Goal: Information Seeking & Learning: Compare options

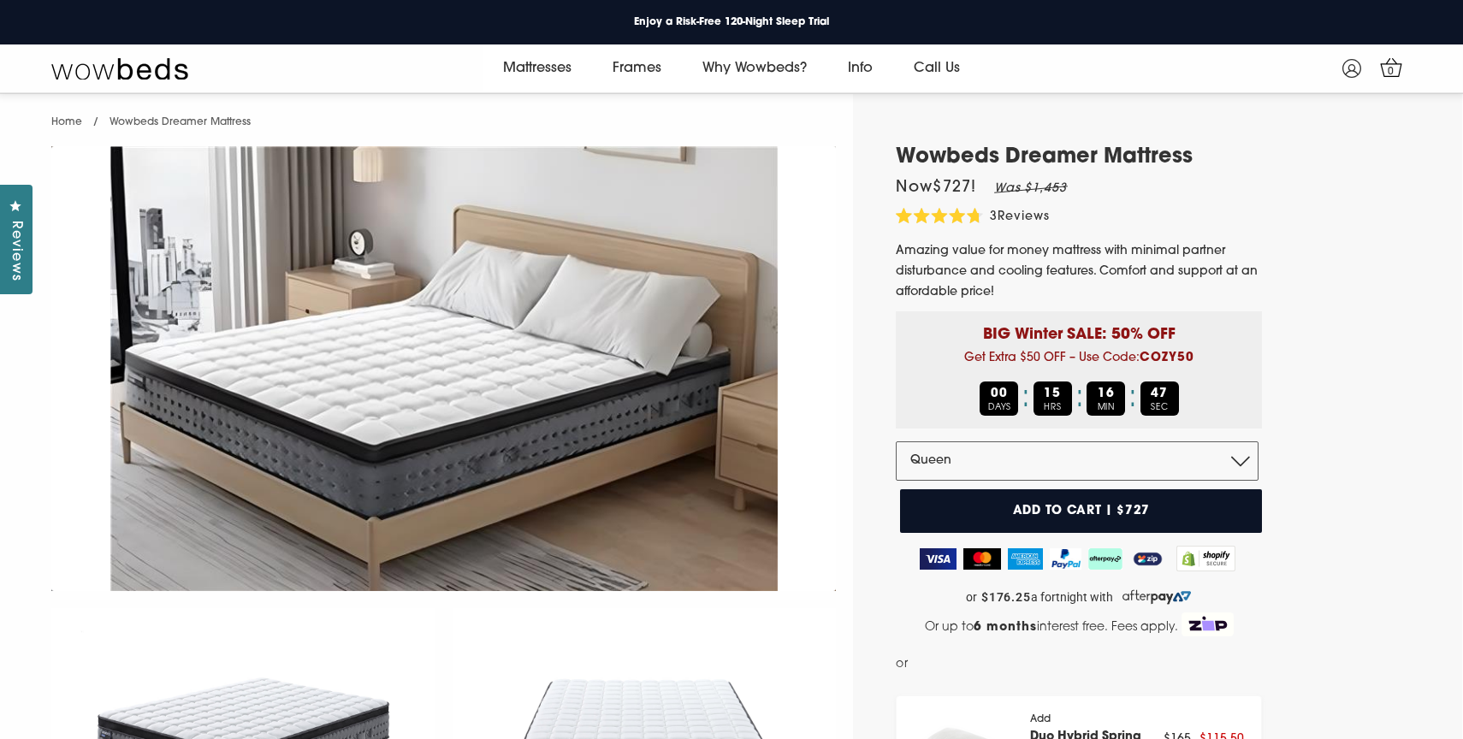
select select "Queen"
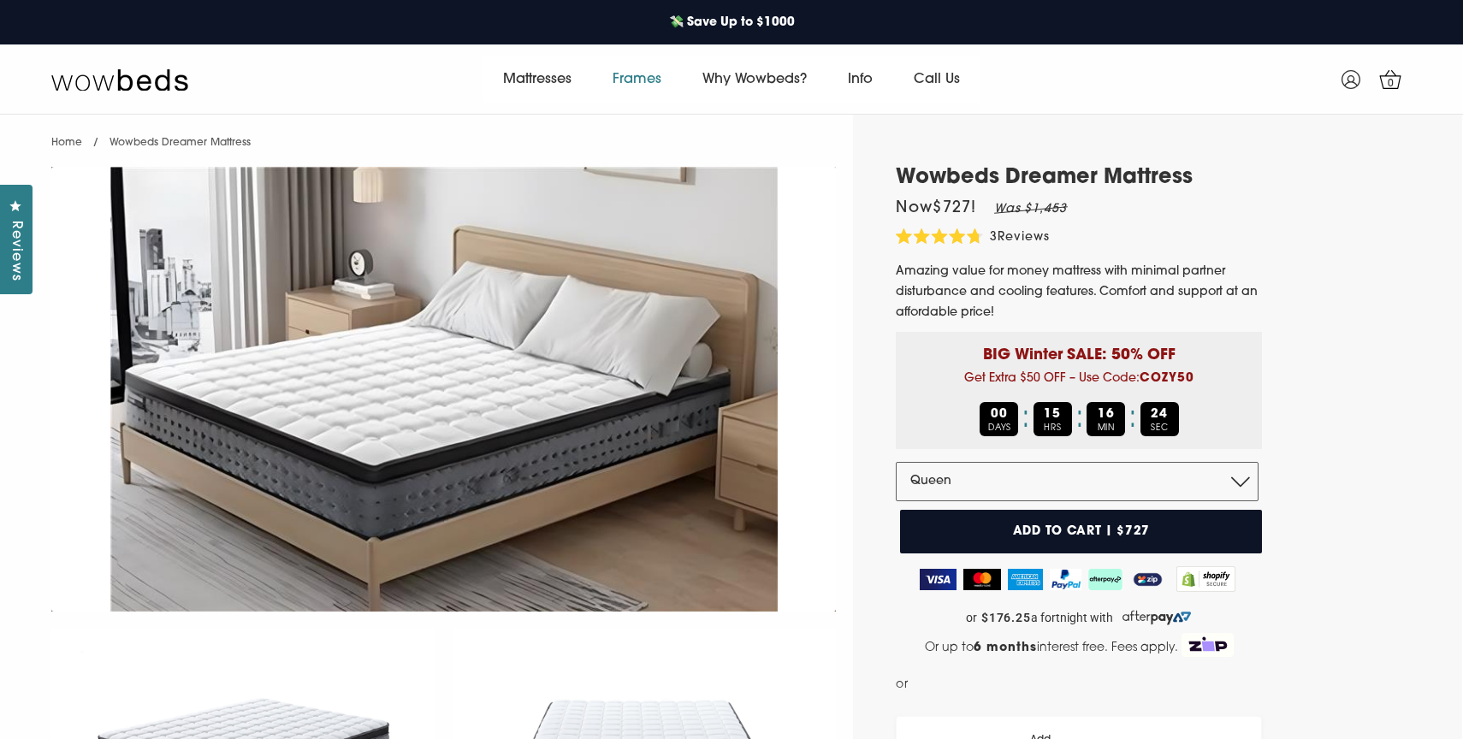
click at [650, 81] on link "Frames" at bounding box center [637, 80] width 90 height 48
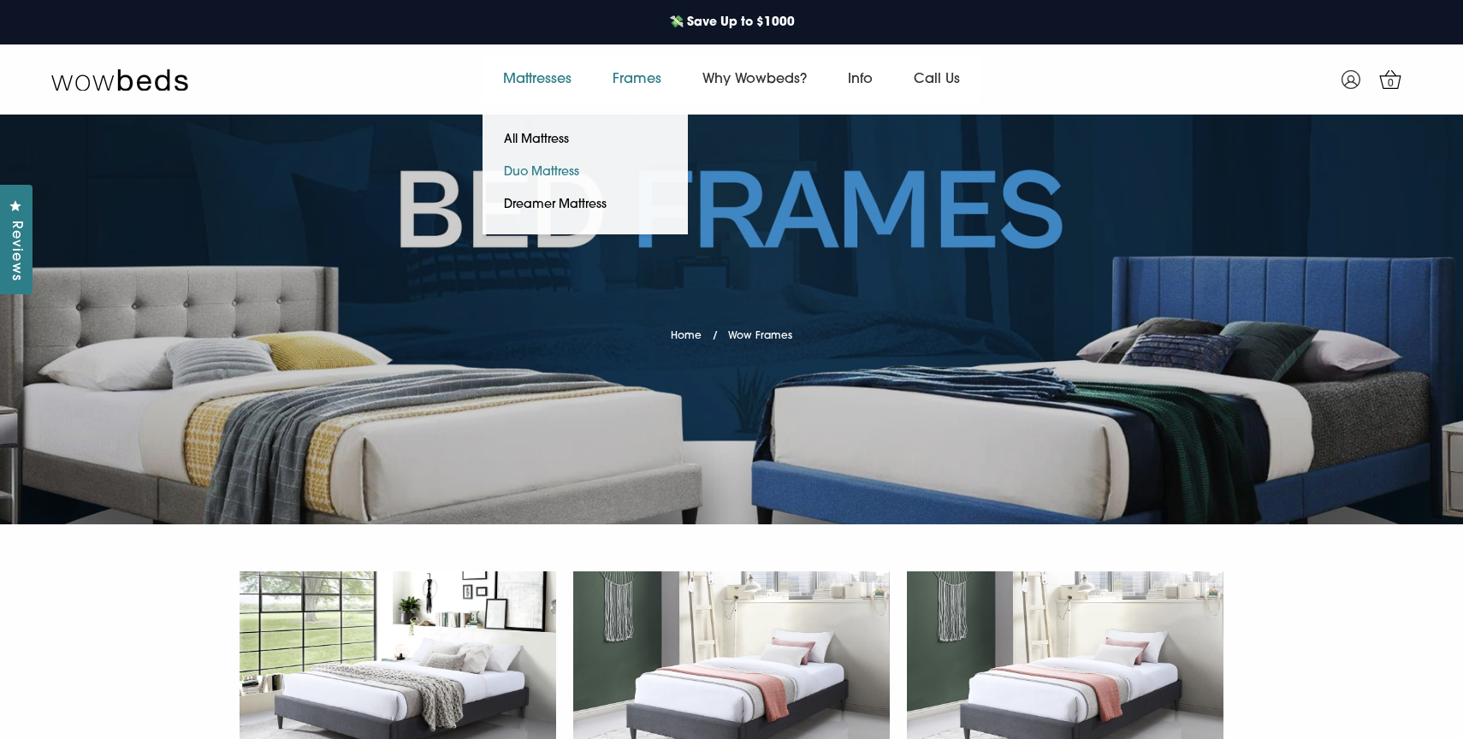
click at [547, 175] on link "Duo Mattress" at bounding box center [542, 173] width 118 height 33
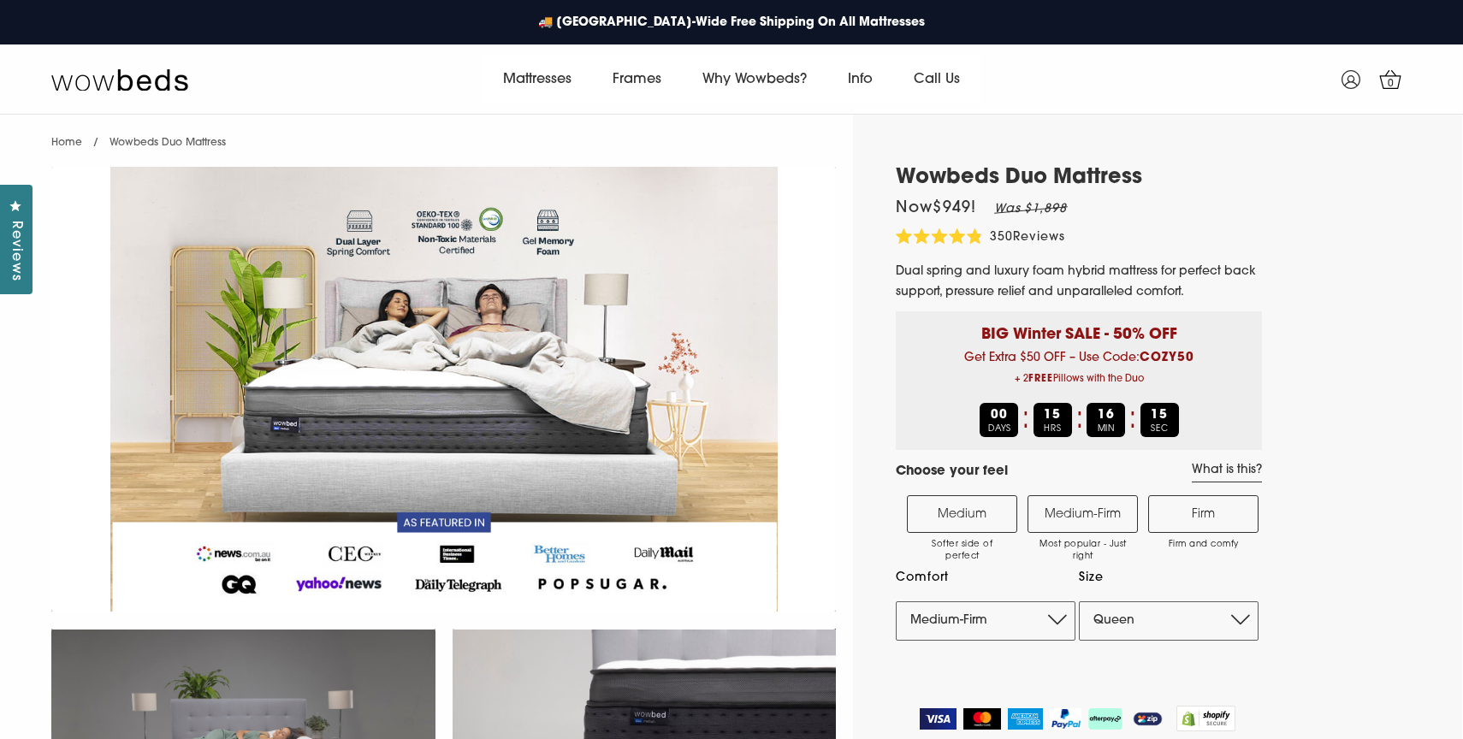
select select "Medium-Firm"
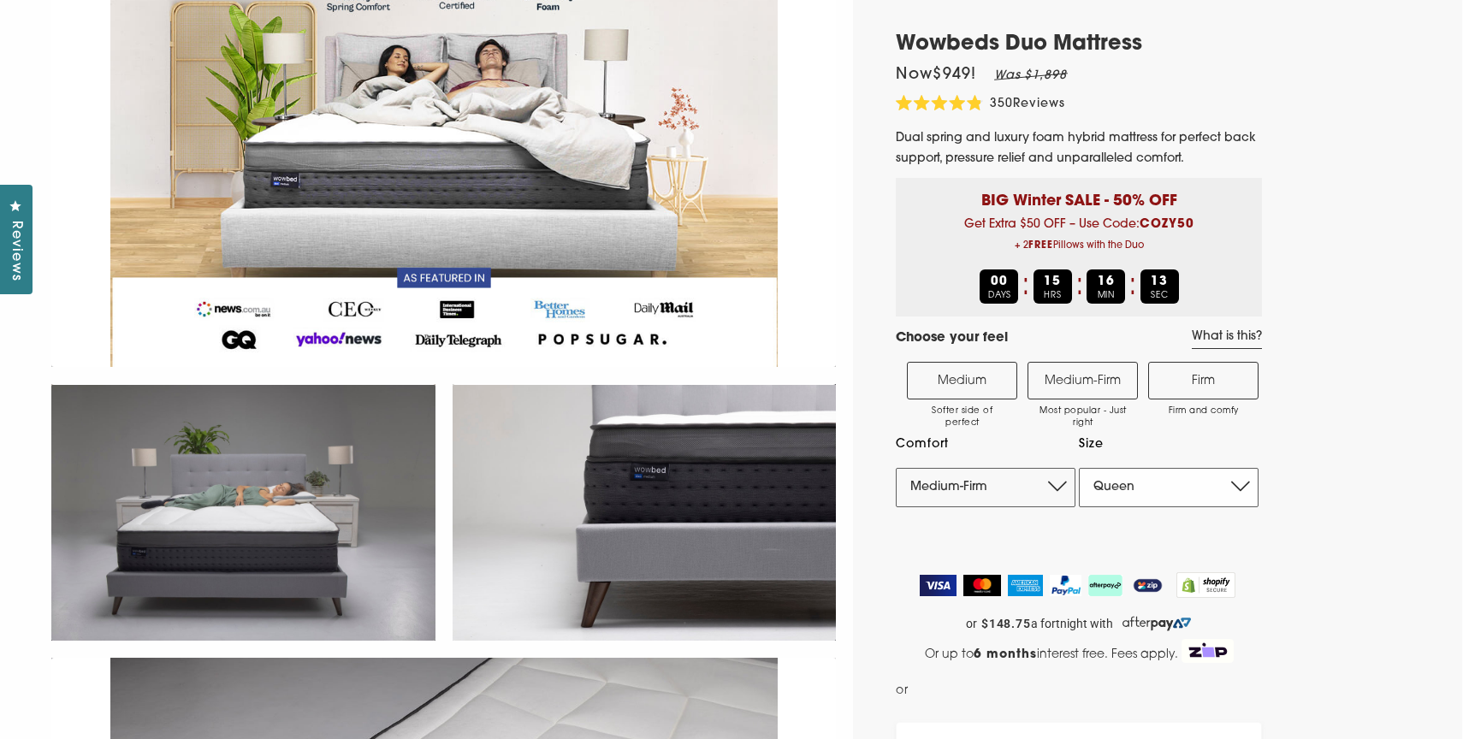
click at [1154, 483] on select "Single King Single Double Queen King" at bounding box center [1169, 487] width 180 height 39
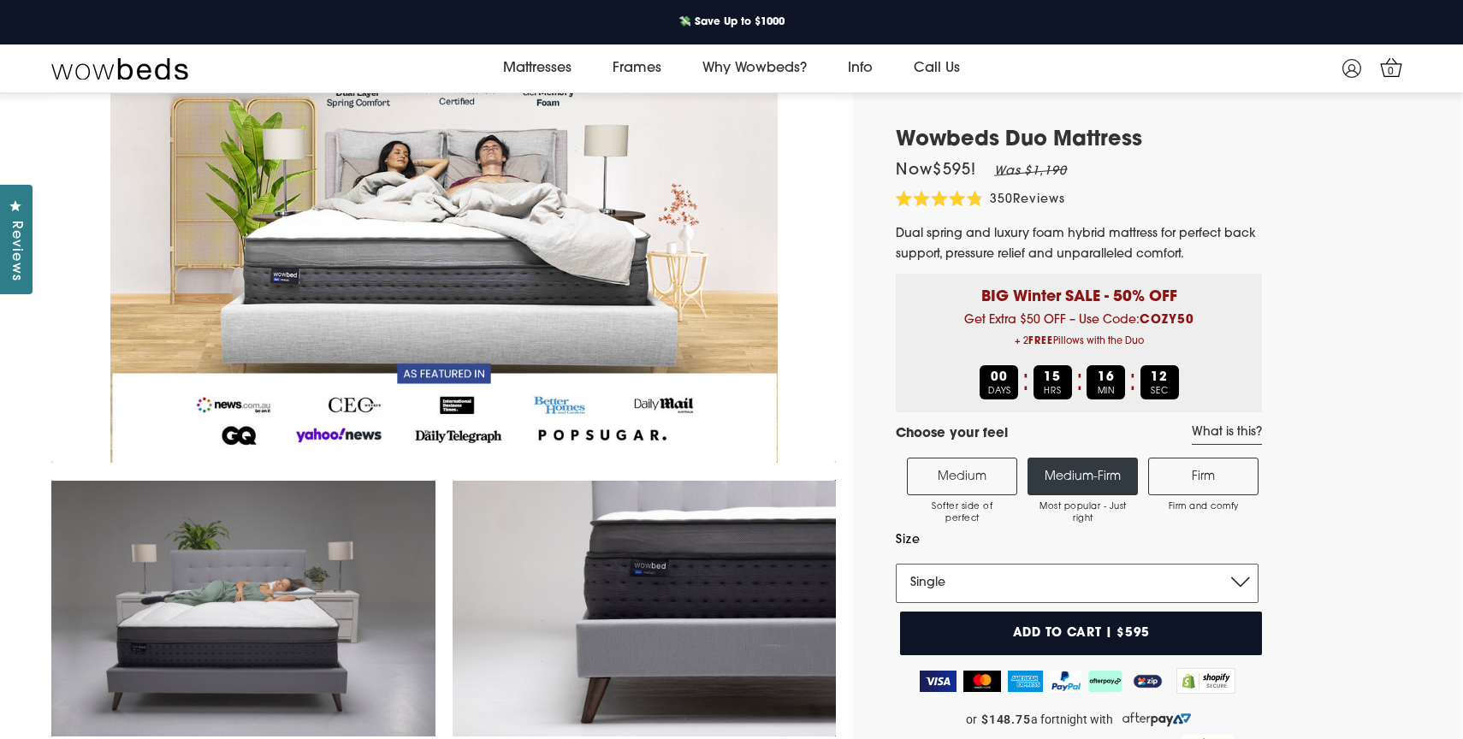
scroll to position [11, 0]
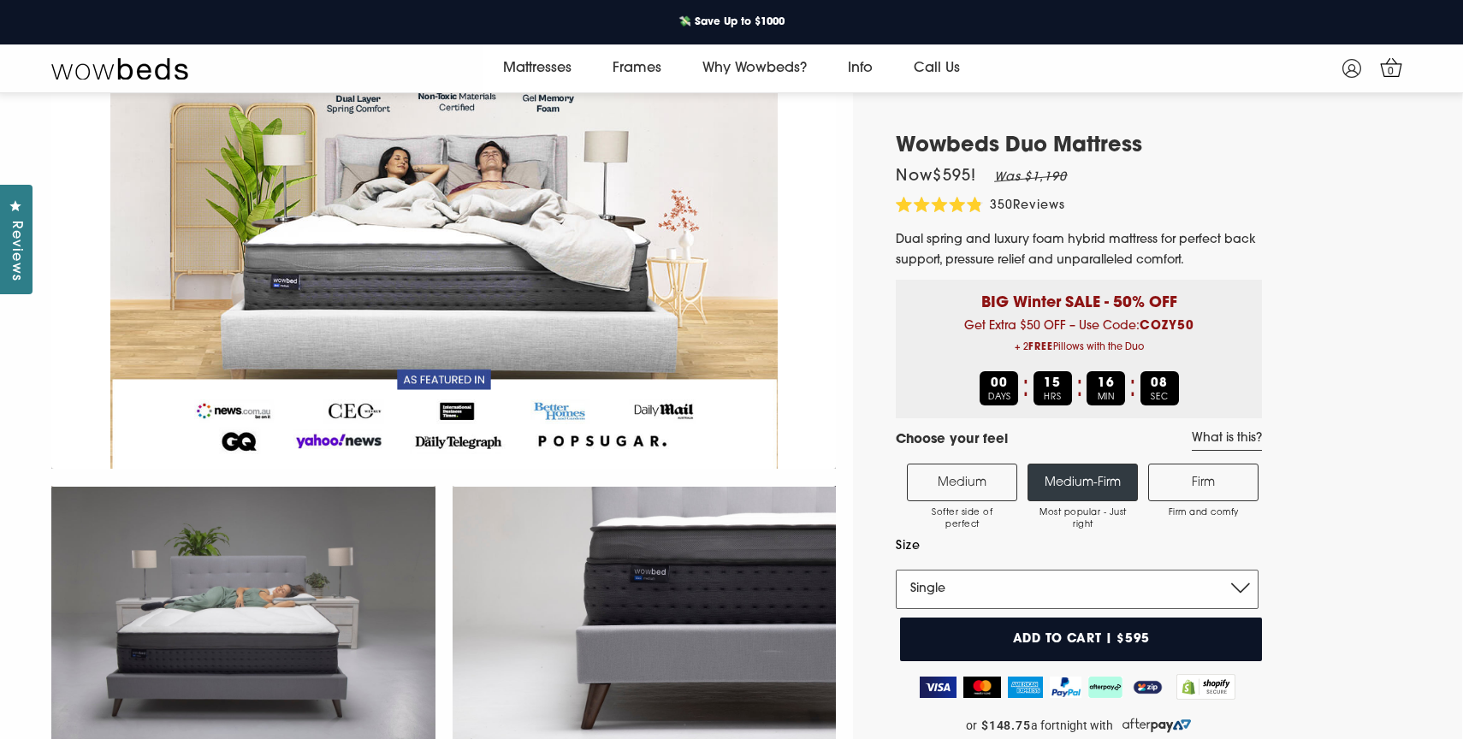
click at [1158, 597] on select "Single King Single Double Queen King" at bounding box center [1077, 589] width 363 height 39
click at [1108, 583] on select "Single King Single Double Queen King" at bounding box center [1077, 589] width 363 height 39
click at [1065, 582] on select "Single King Single Double Queen King" at bounding box center [1077, 589] width 363 height 39
click at [1067, 605] on select "Single King Single Double Queen King" at bounding box center [1077, 589] width 363 height 39
click at [991, 576] on select "Single King Single Double Queen King" at bounding box center [1077, 589] width 363 height 39
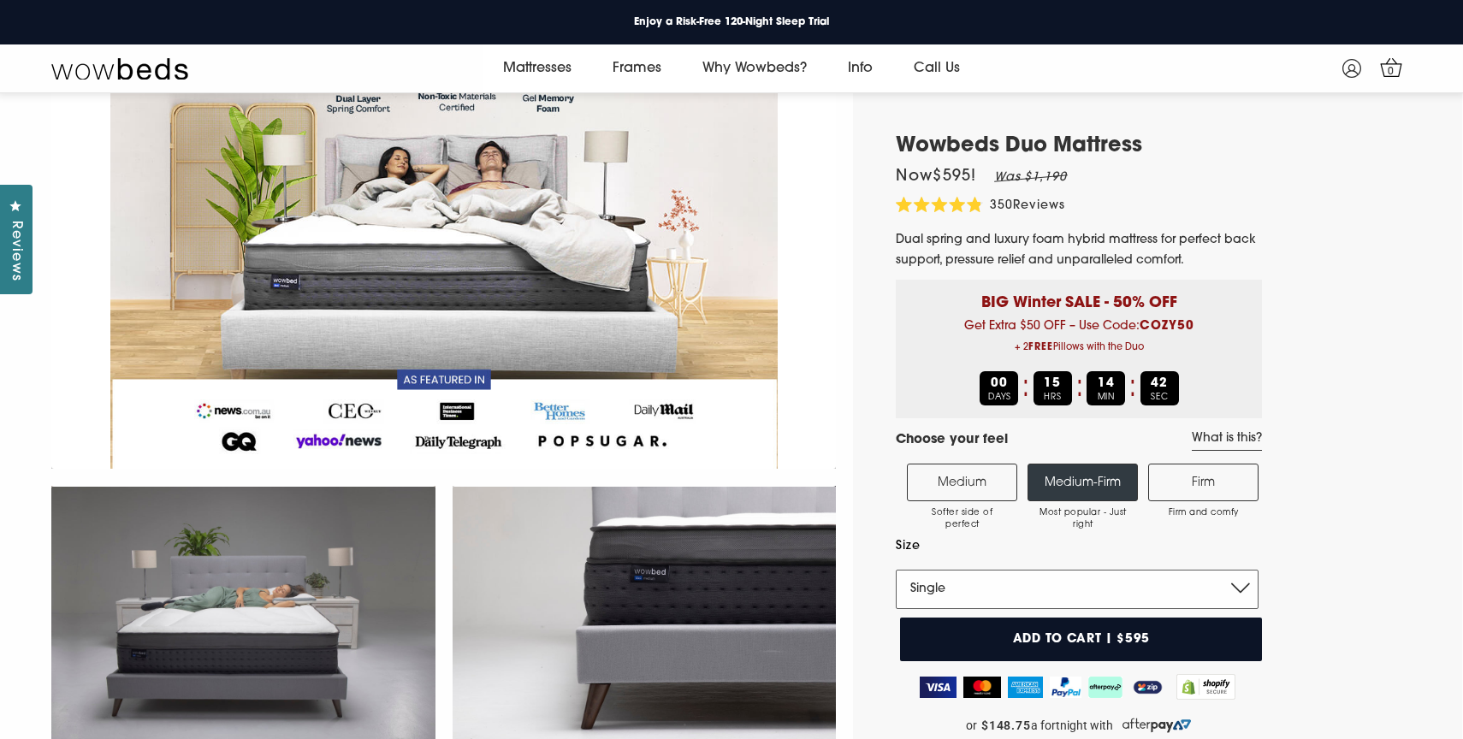
select select "Queen"
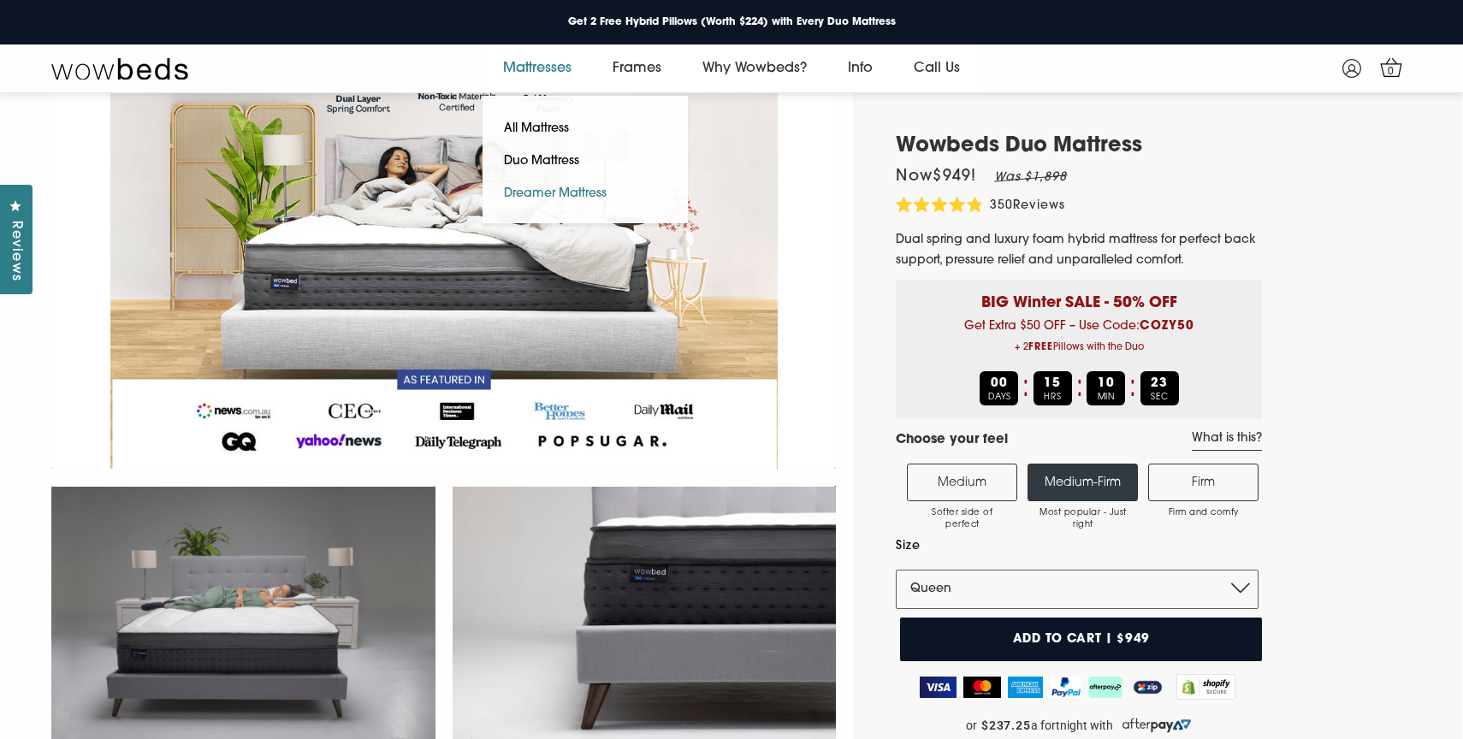
click at [542, 185] on link "Dreamer Mattress" at bounding box center [555, 194] width 145 height 33
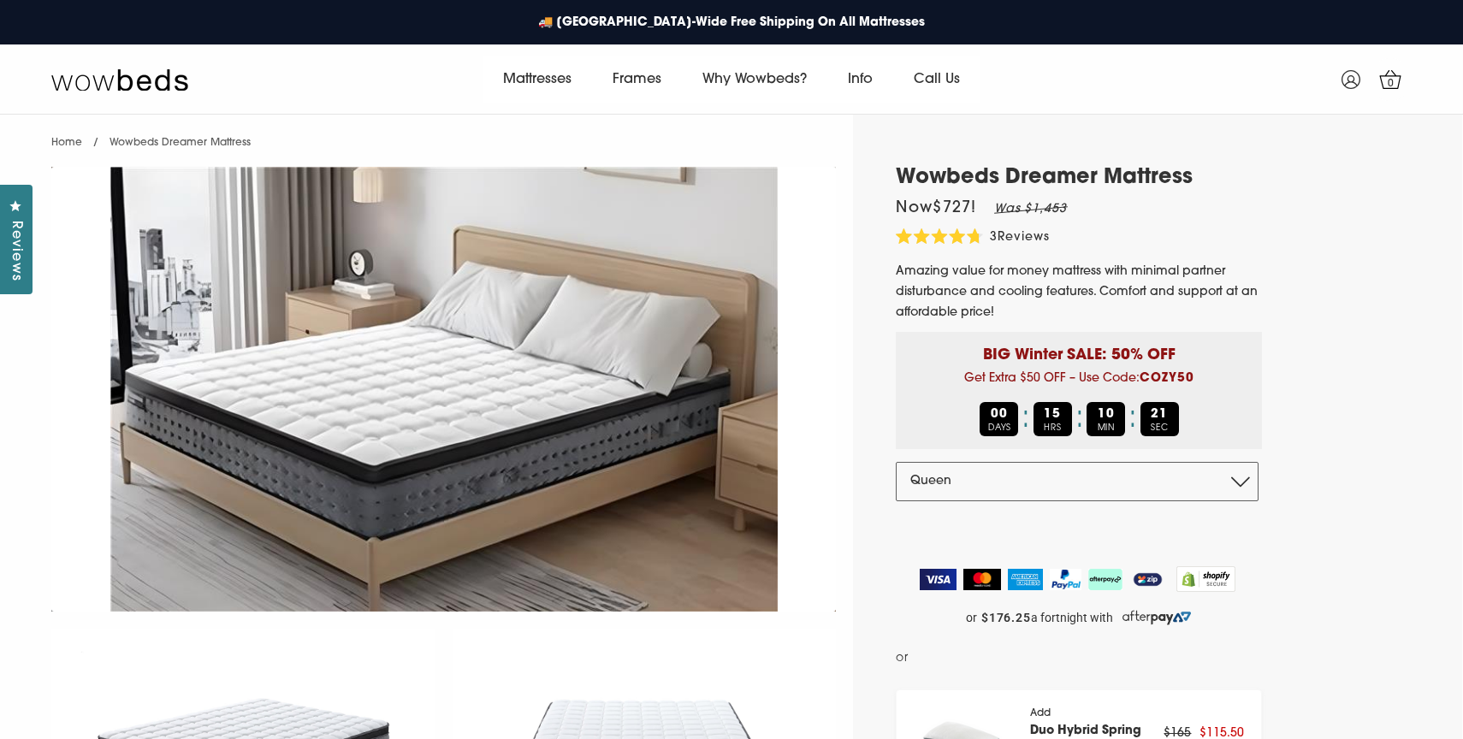
select select "Queen"
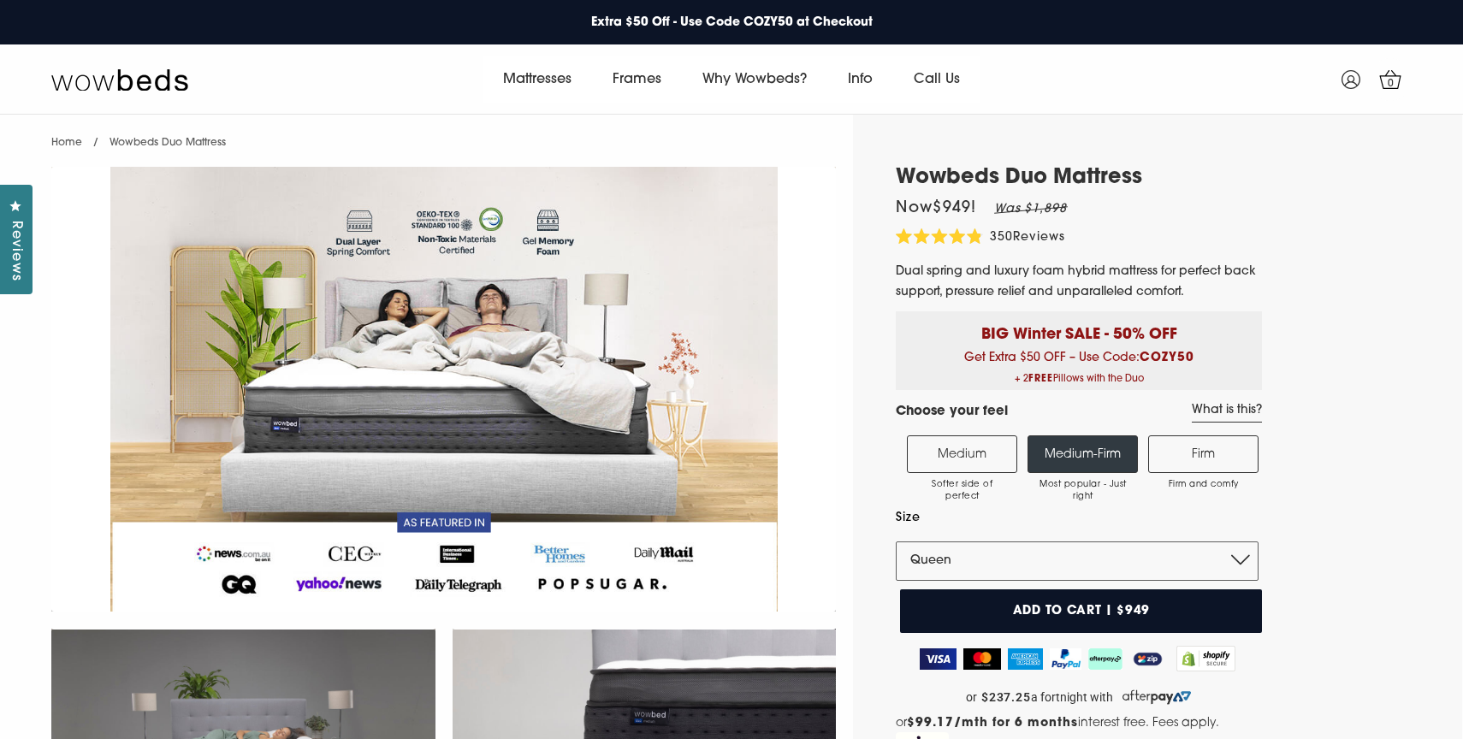
select select "Queen"
